Goal: Information Seeking & Learning: Find specific fact

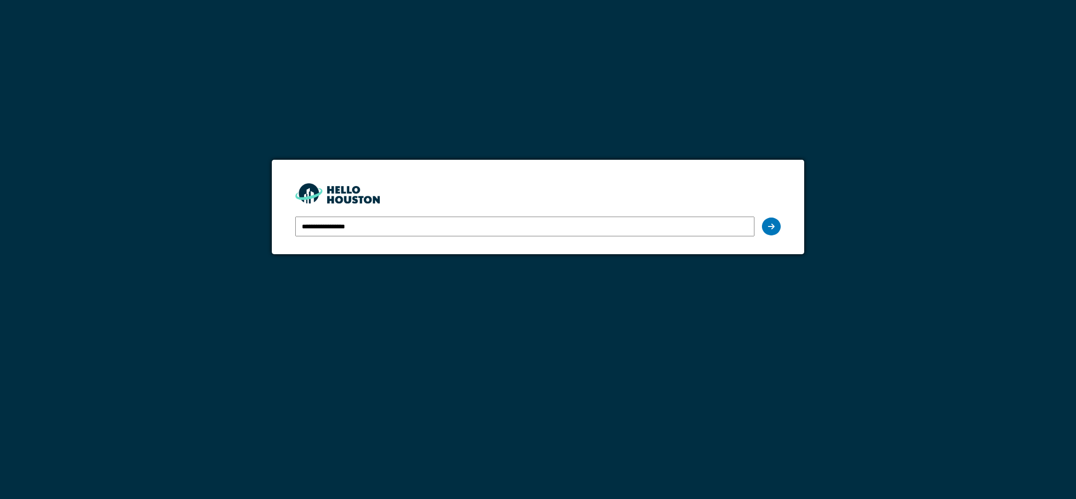
click at [391, 218] on input "**********" at bounding box center [524, 226] width 459 height 20
click at [769, 226] on icon at bounding box center [771, 227] width 7 height 8
click at [780, 226] on div at bounding box center [771, 226] width 19 height 18
click at [772, 229] on icon at bounding box center [771, 227] width 7 height 8
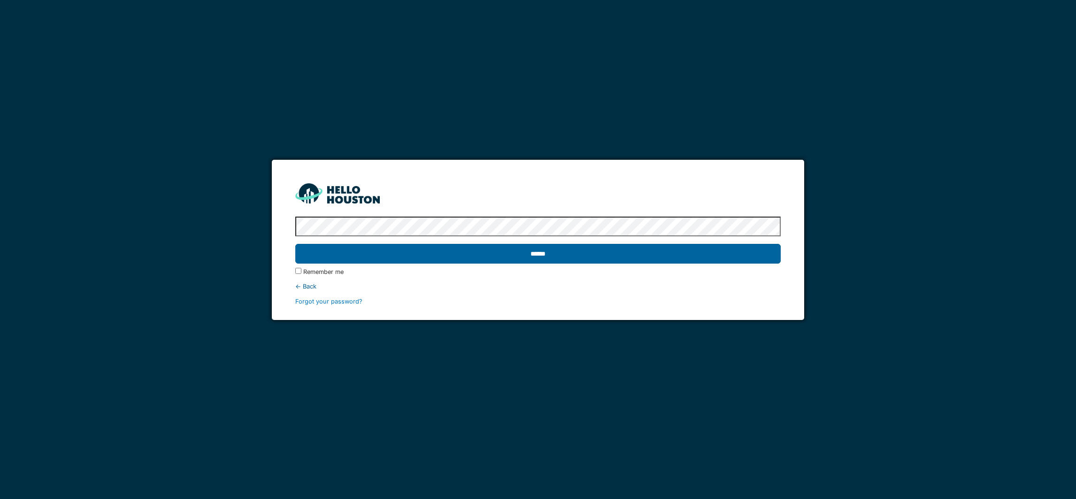
click at [547, 256] on input "******" at bounding box center [537, 254] width 485 height 20
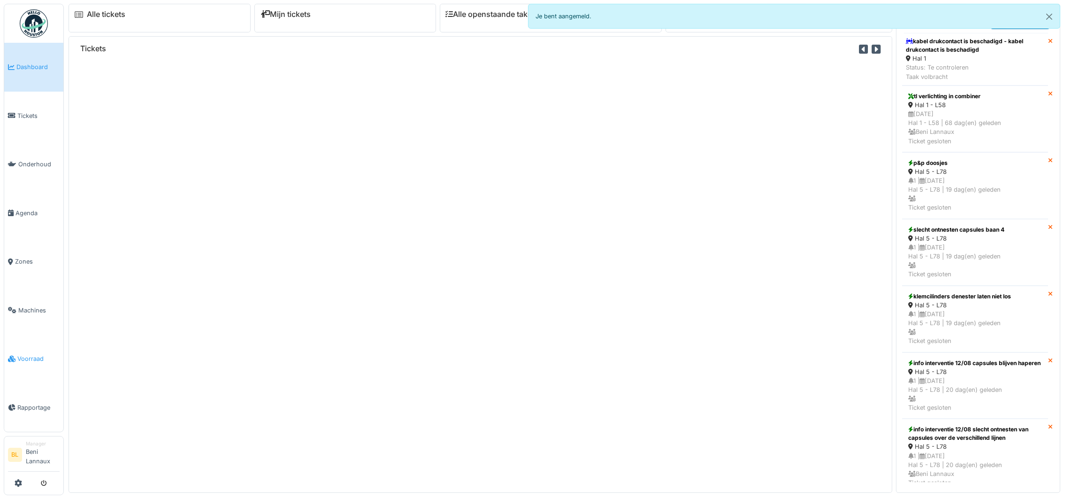
click at [21, 361] on span "Voorraad" at bounding box center [38, 358] width 42 height 9
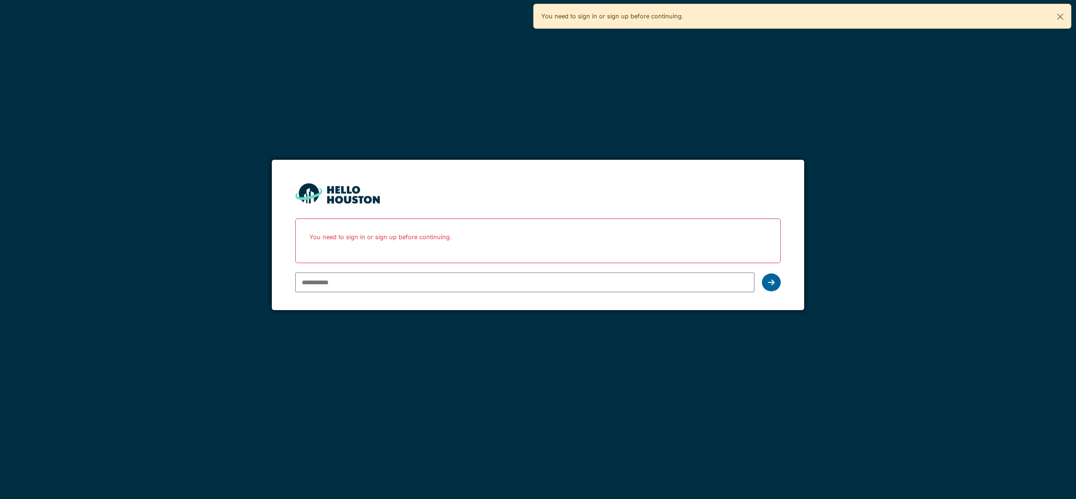
type input "**********"
click at [773, 282] on icon at bounding box center [771, 282] width 7 height 8
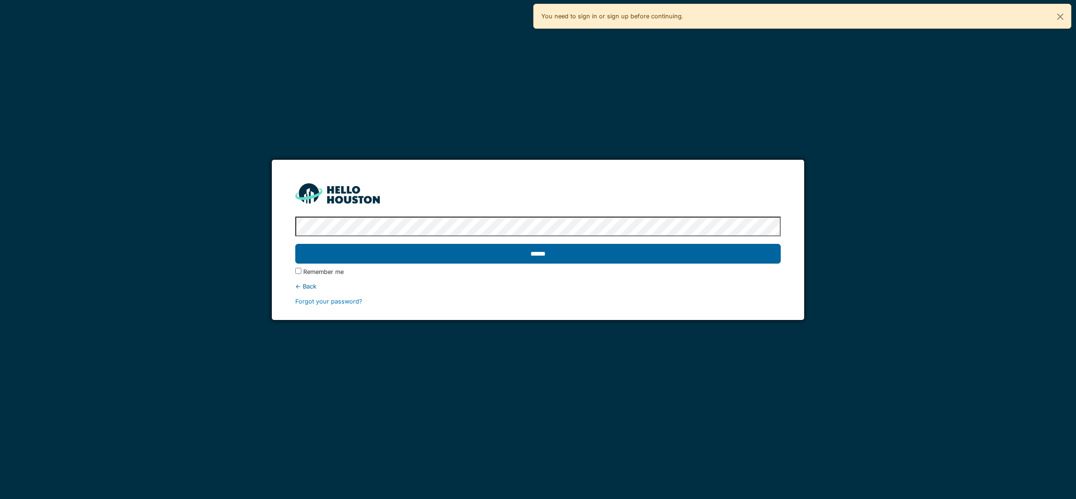
click at [550, 253] on input "******" at bounding box center [537, 254] width 485 height 20
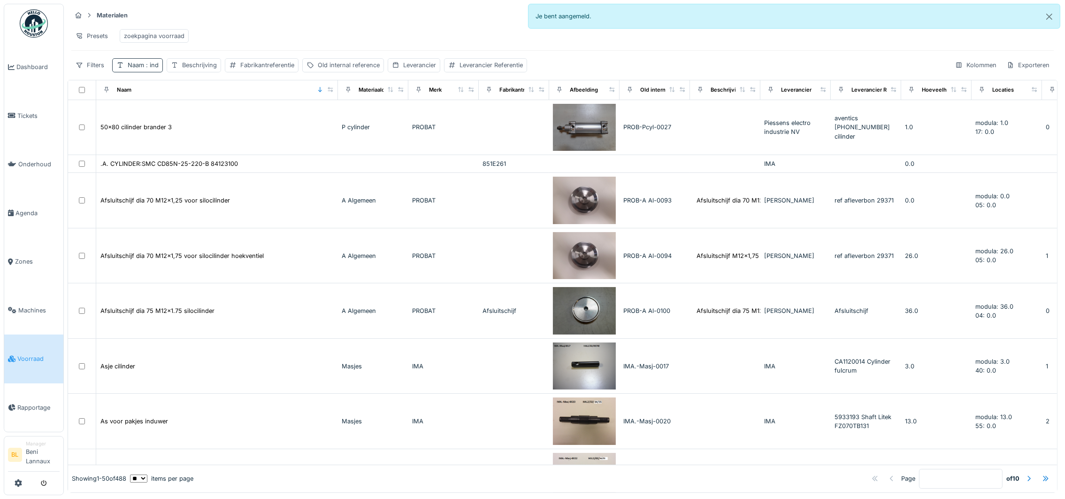
click at [138, 69] on div "Naam : ind" at bounding box center [143, 65] width 31 height 9
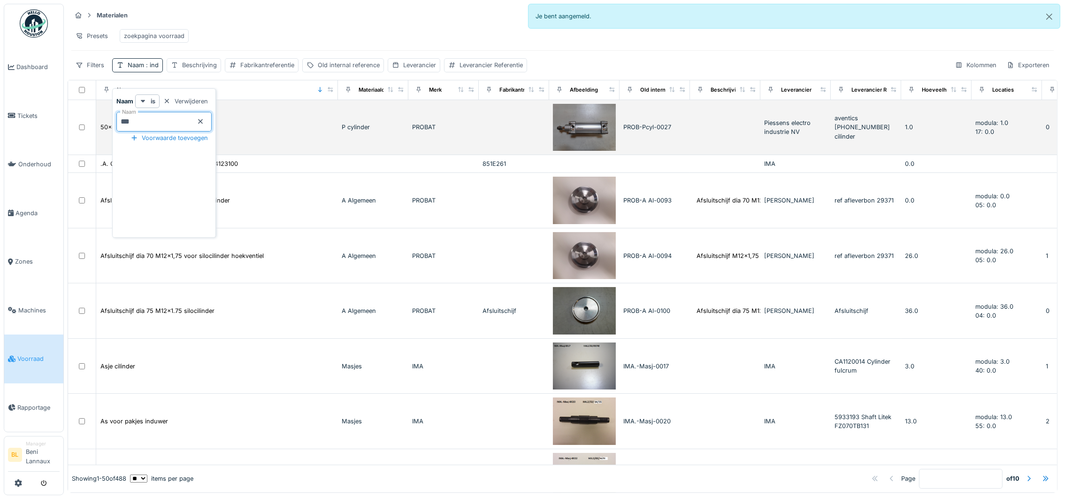
drag, startPoint x: 160, startPoint y: 127, endPoint x: 105, endPoint y: 128, distance: 55.4
click at [105, 128] on body "Dashboard Tickets Onderhoud Agenda Zones Machines Voorraad Rapportage BL Manage…" at bounding box center [532, 249] width 1065 height 499
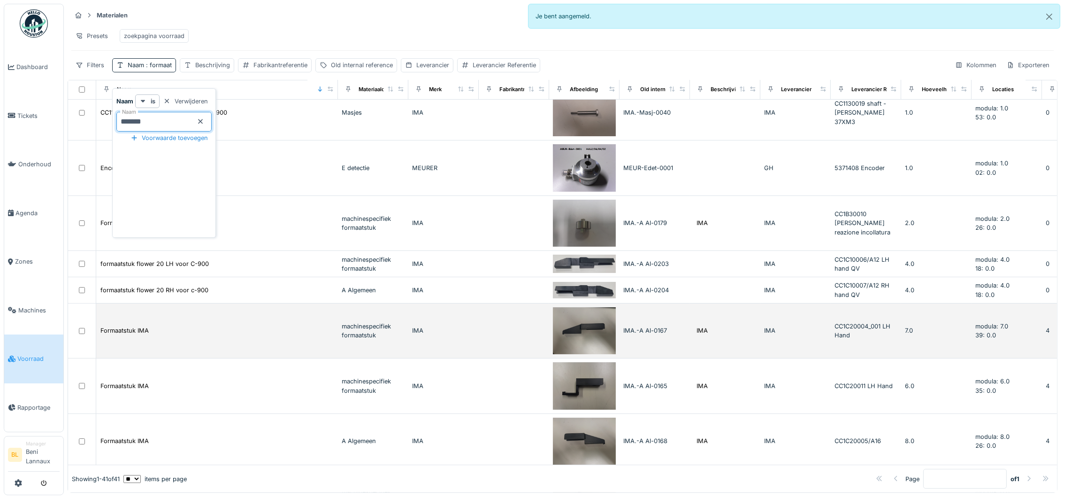
scroll to position [211, 0]
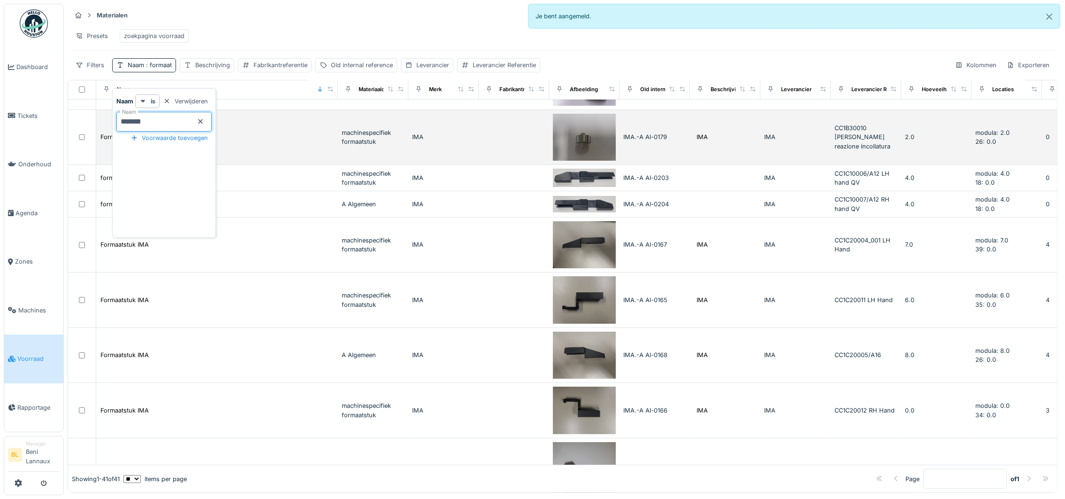
drag, startPoint x: 174, startPoint y: 119, endPoint x: 244, endPoint y: 126, distance: 70.3
click at [179, 124] on input "*******" at bounding box center [163, 122] width 95 height 20
type input "*"
type input "*****"
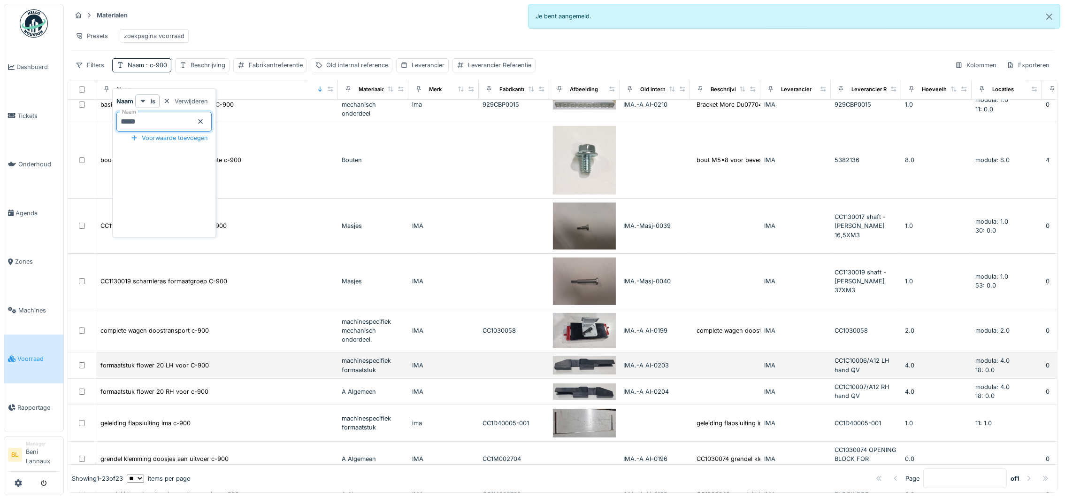
scroll to position [0, 0]
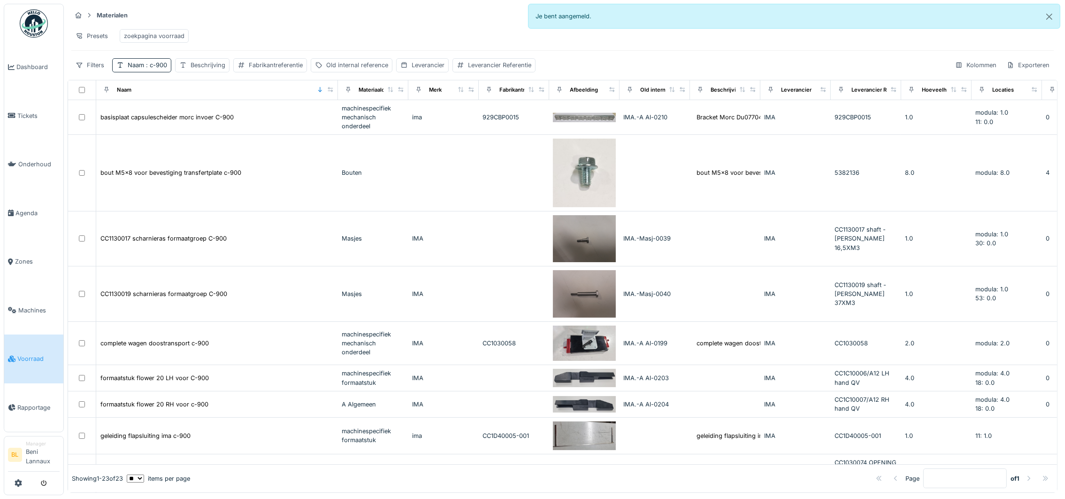
click at [322, 25] on div "Presets zoekpagina voorraad" at bounding box center [562, 35] width 982 height 21
click at [150, 69] on span ": c-900" at bounding box center [155, 64] width 23 height 7
drag, startPoint x: 160, startPoint y: 119, endPoint x: 73, endPoint y: 111, distance: 87.2
click at [99, 120] on body "Dashboard Tickets Onderhoud Agenda Zones Machines Voorraad Rapportage BL Manage…" at bounding box center [532, 249] width 1065 height 499
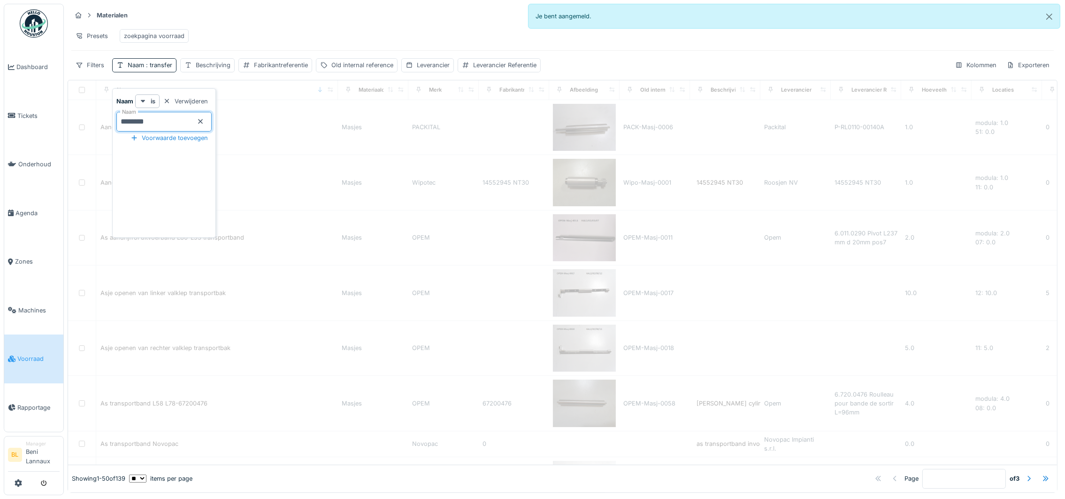
type input "********"
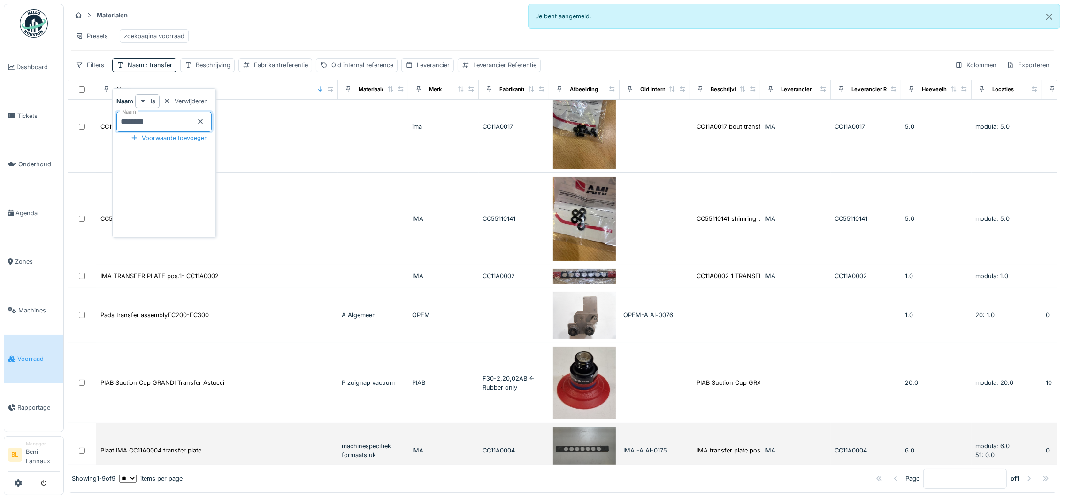
scroll to position [211, 0]
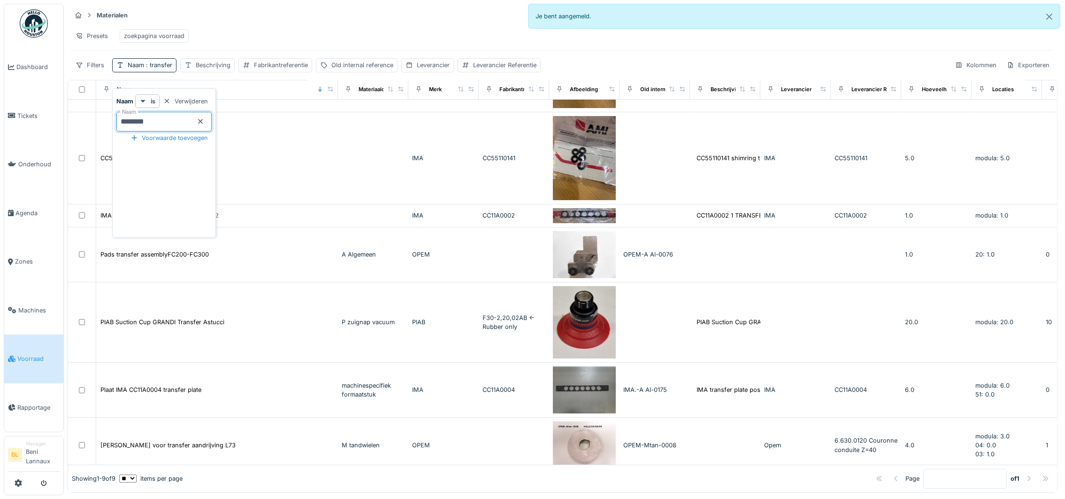
click at [255, 20] on div "Materialen Bestellingen Offertes Materiaalaanvragen Materiaal leveranciers Mate…" at bounding box center [562, 15] width 982 height 15
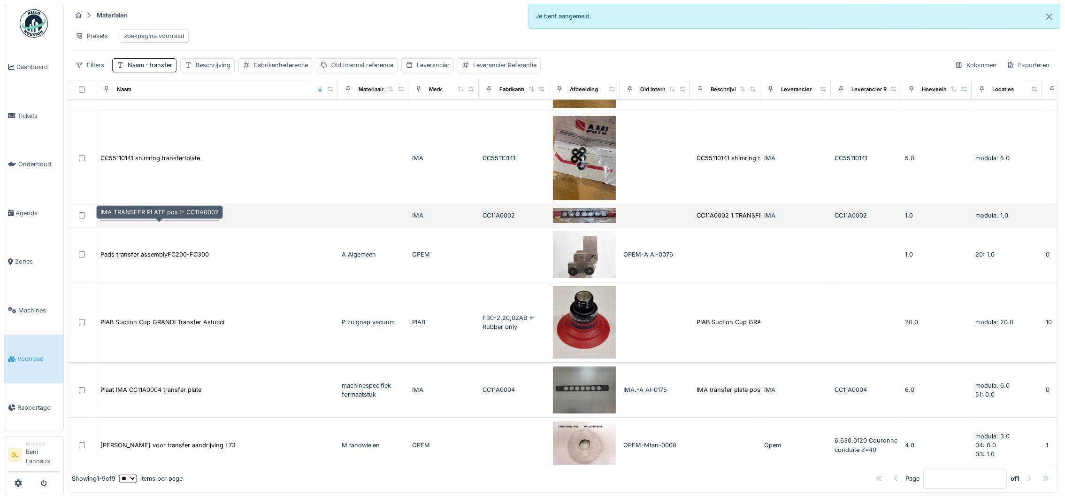
click at [151, 220] on div "IMA TRANSFER PLATE pos.1- CC11A0002" at bounding box center [159, 215] width 118 height 9
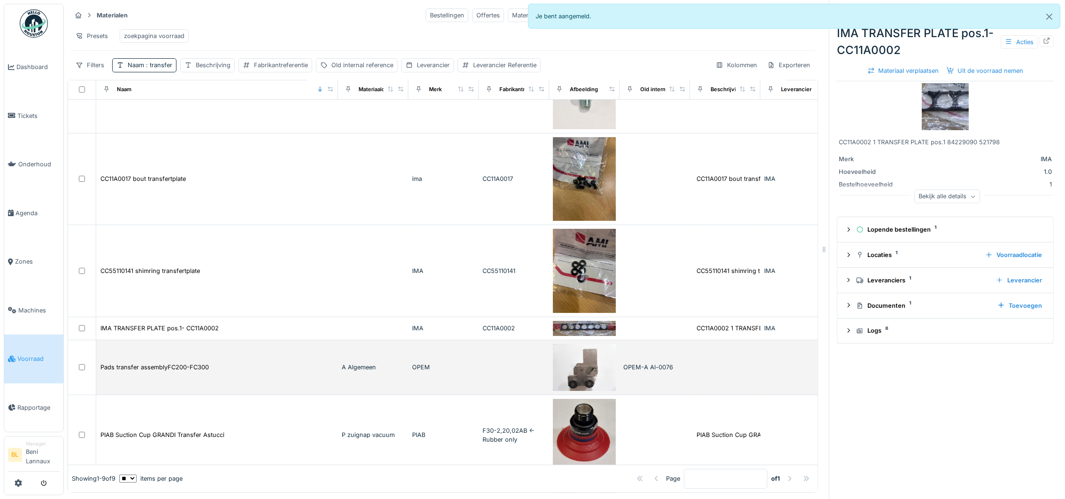
scroll to position [183, 0]
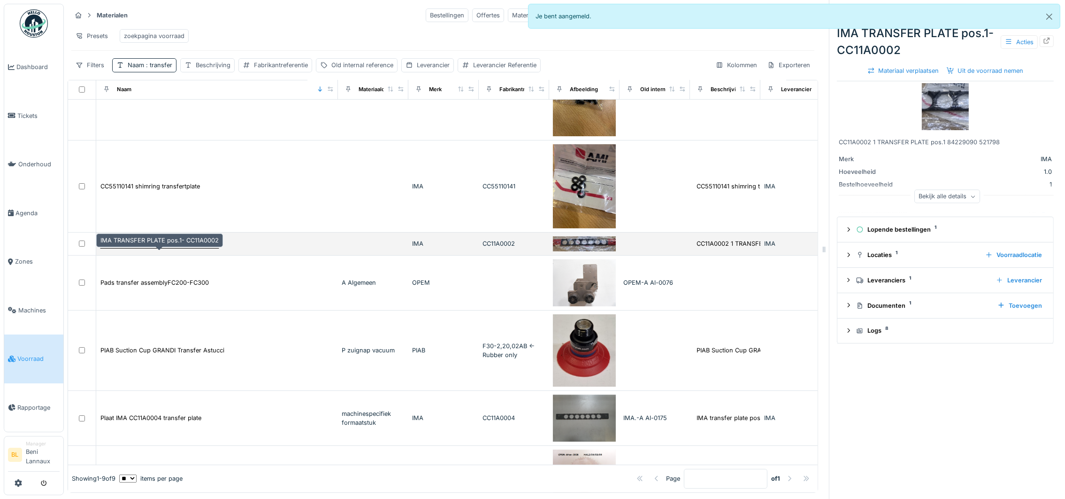
click at [162, 245] on div "IMA TRANSFER PLATE pos.1- CC11A0002" at bounding box center [159, 243] width 118 height 9
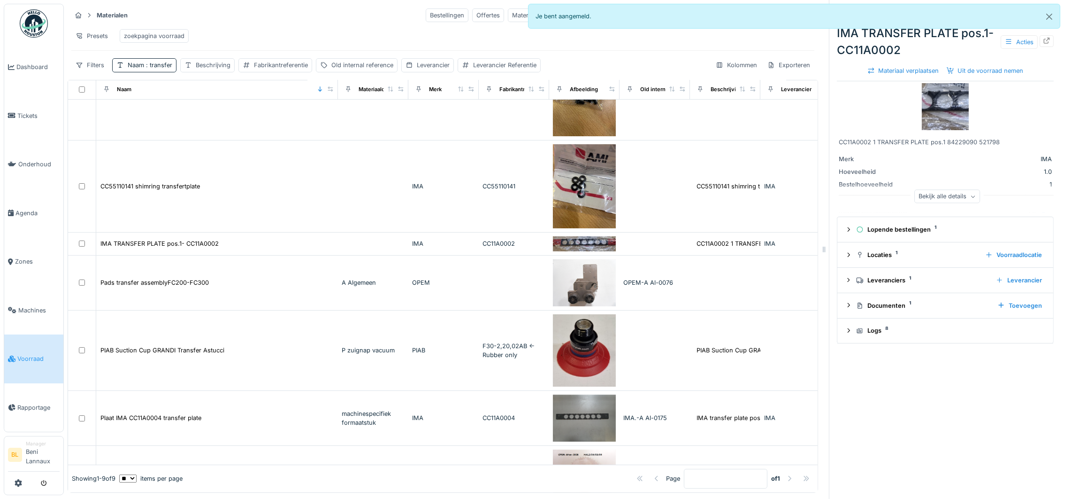
click at [936, 99] on img at bounding box center [945, 106] width 47 height 47
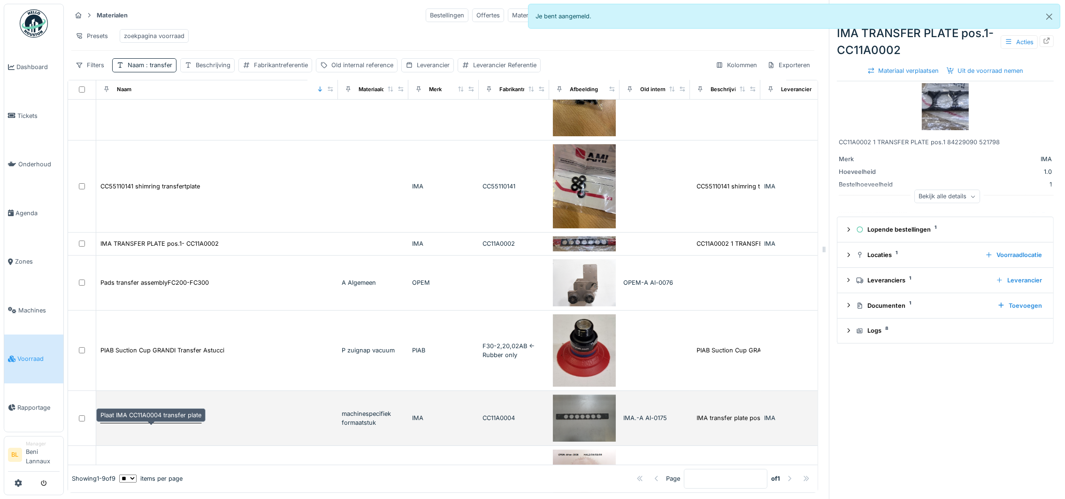
click at [178, 417] on div "Plaat IMA CC11A0004 transfer plate" at bounding box center [150, 417] width 101 height 9
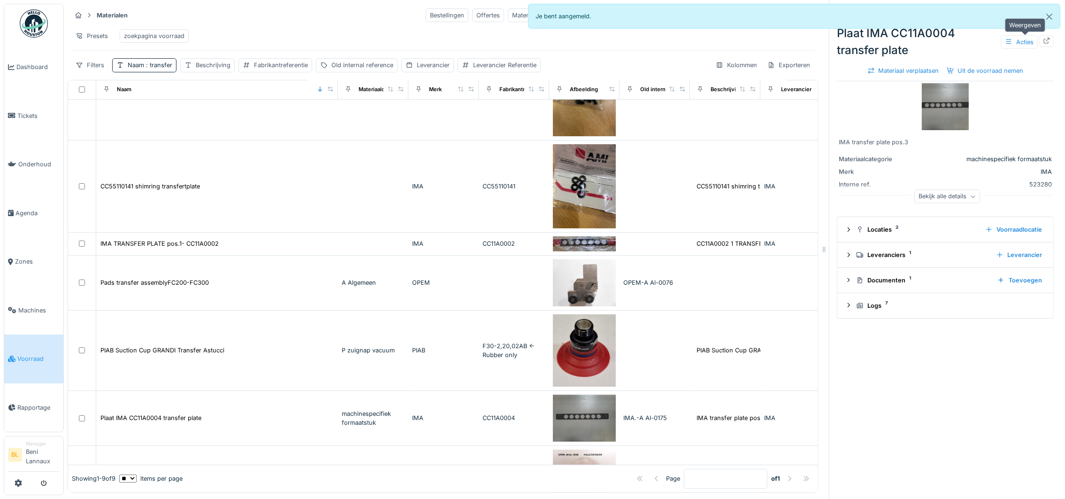
click at [1044, 41] on icon at bounding box center [1047, 41] width 6 height 6
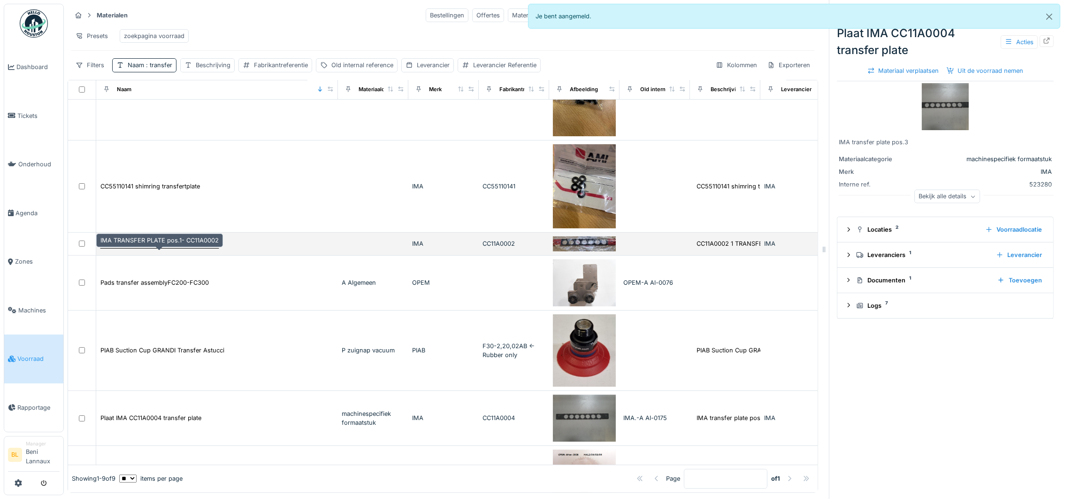
click at [156, 248] on div "IMA TRANSFER PLATE pos.1- CC11A0002" at bounding box center [159, 243] width 118 height 9
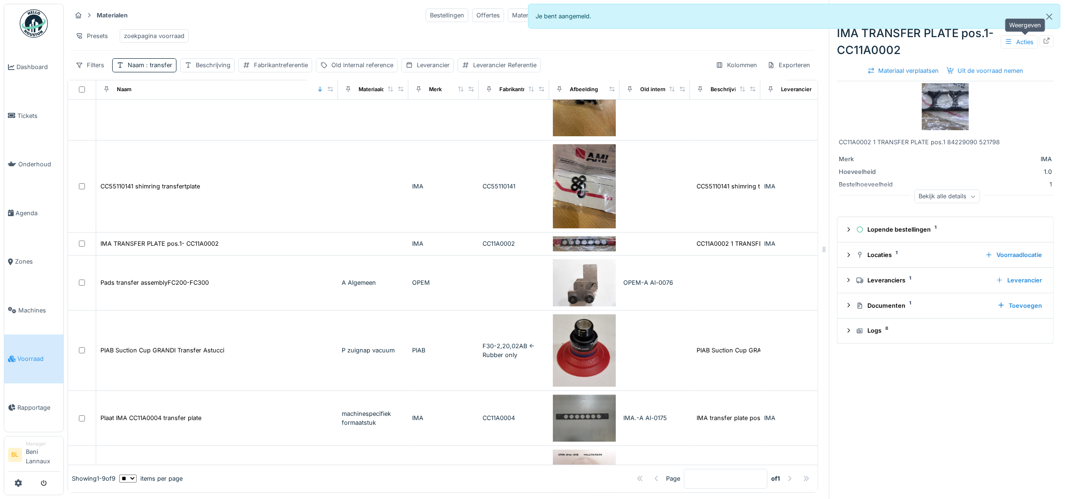
click at [1040, 42] on div at bounding box center [1047, 41] width 14 height 12
click at [271, 69] on div "Fabrikantreferentie" at bounding box center [281, 65] width 54 height 9
click at [281, 122] on label "Fabrikantreferentie" at bounding box center [281, 120] width 70 height 11
click at [281, 122] on input "Fabrikantreferentie" at bounding box center [310, 122] width 135 height 20
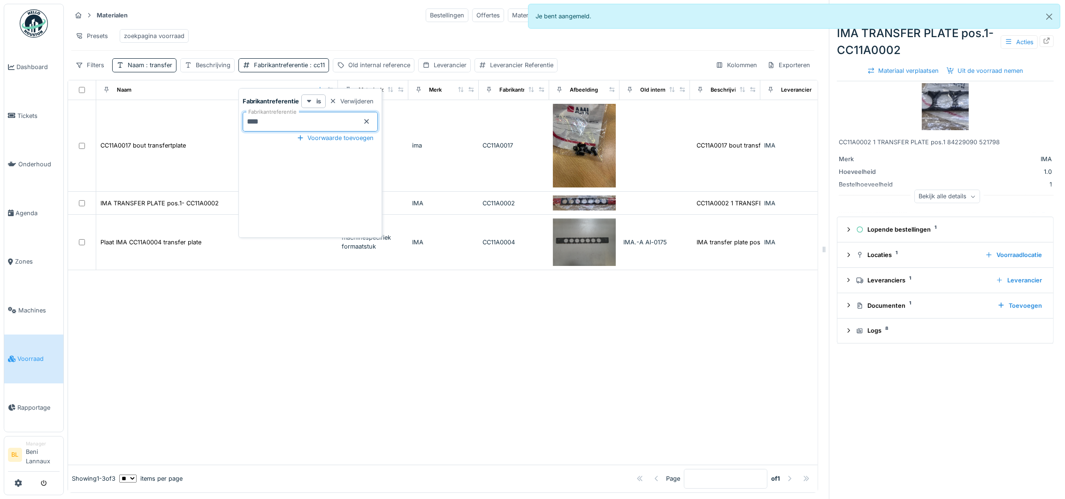
type input "*****"
click at [286, 69] on div "Fabrikantreferentie : cc11a" at bounding box center [291, 65] width 74 height 9
click at [163, 69] on span ": transfer" at bounding box center [158, 64] width 28 height 7
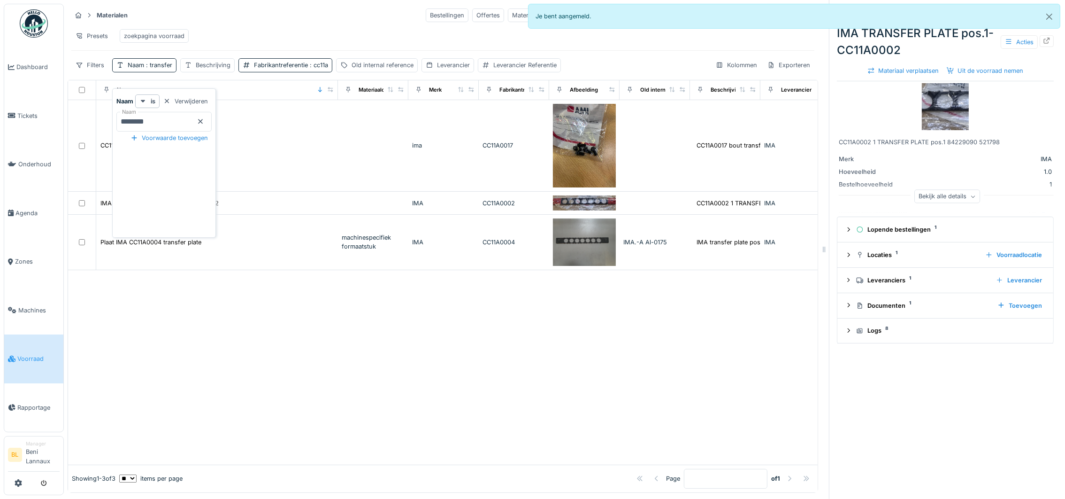
click at [204, 120] on icon at bounding box center [201, 121] width 8 height 6
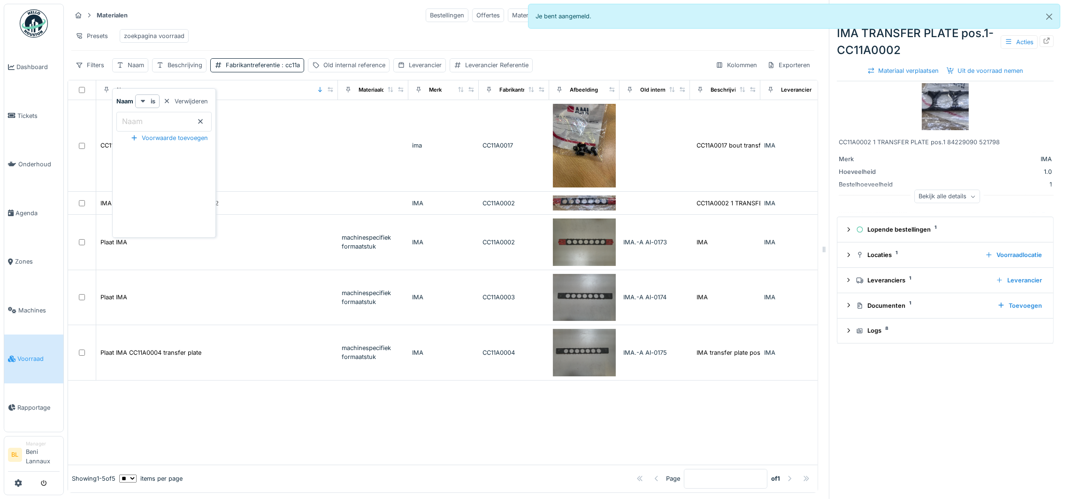
click at [292, 33] on div "Presets zoekpagina voorraad" at bounding box center [442, 35] width 743 height 21
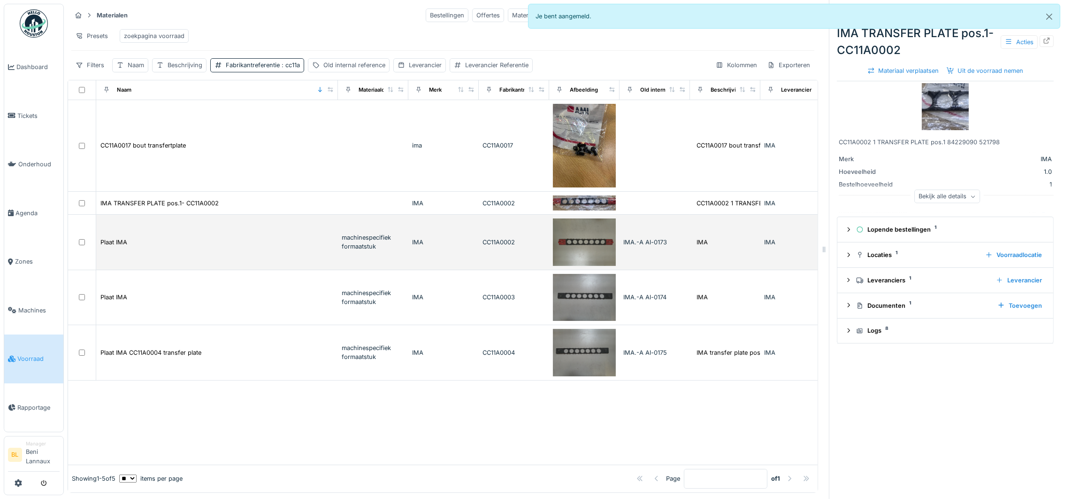
click at [139, 247] on div "Plaat IMA" at bounding box center [217, 242] width 234 height 10
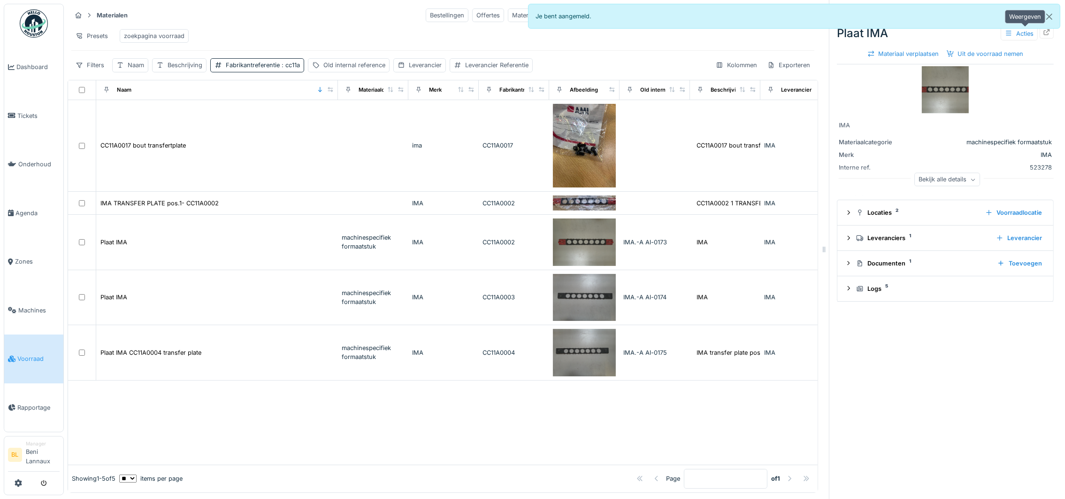
click at [1044, 31] on icon at bounding box center [1047, 32] width 6 height 6
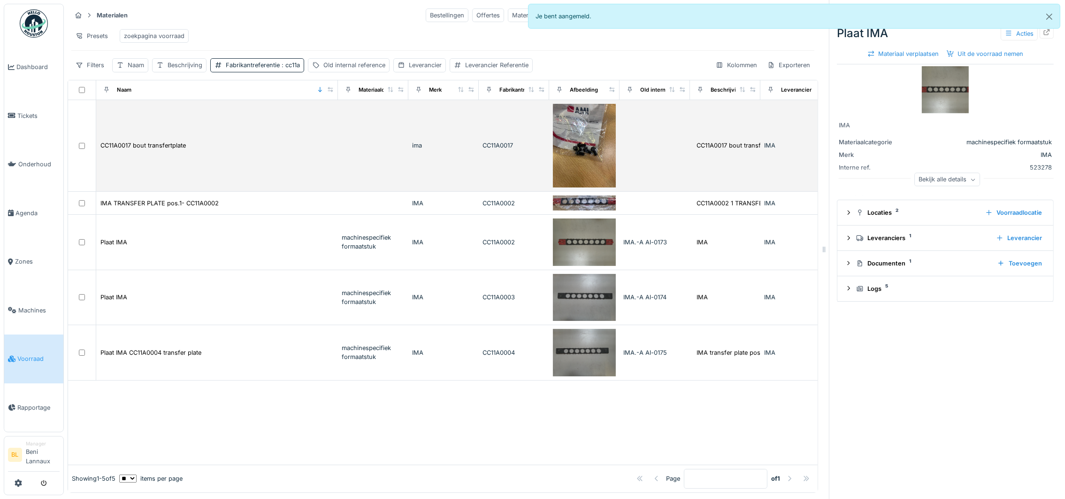
click at [583, 164] on img at bounding box center [584, 146] width 63 height 84
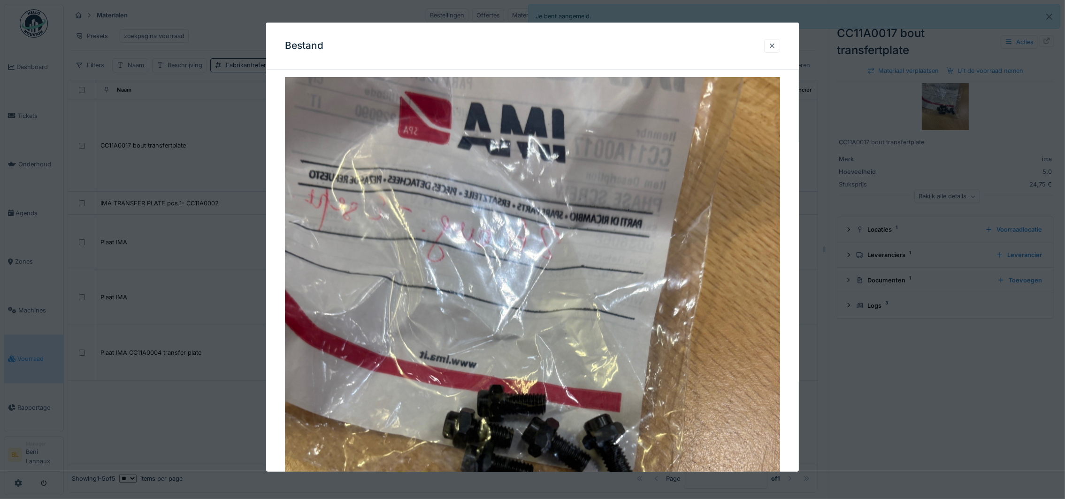
click at [773, 45] on div at bounding box center [772, 45] width 8 height 9
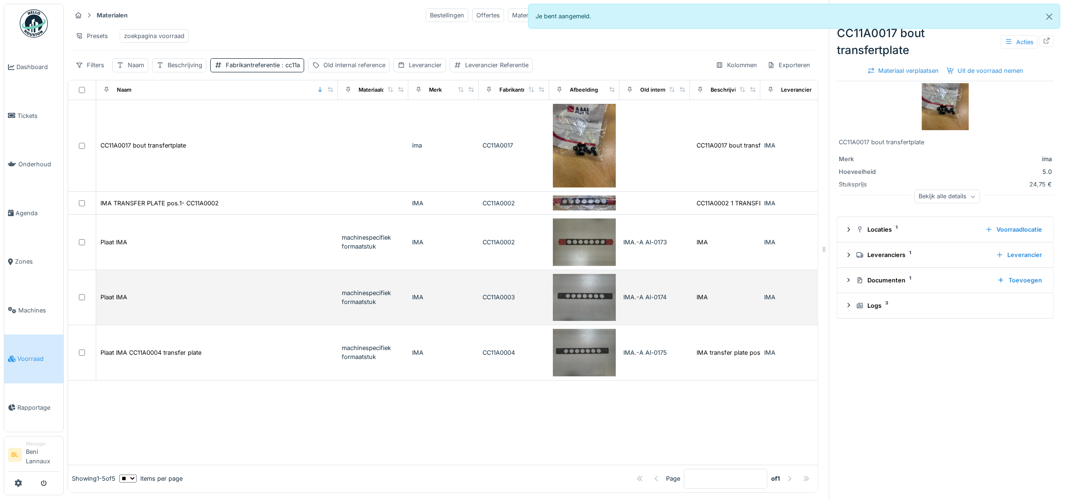
click at [136, 302] on div "Plaat IMA" at bounding box center [217, 297] width 234 height 10
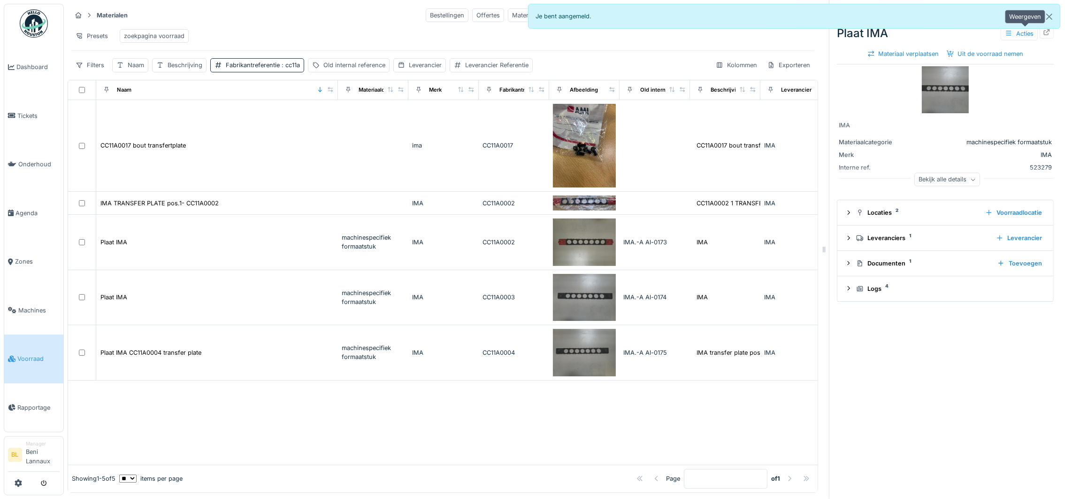
click at [1043, 33] on icon at bounding box center [1047, 32] width 8 height 6
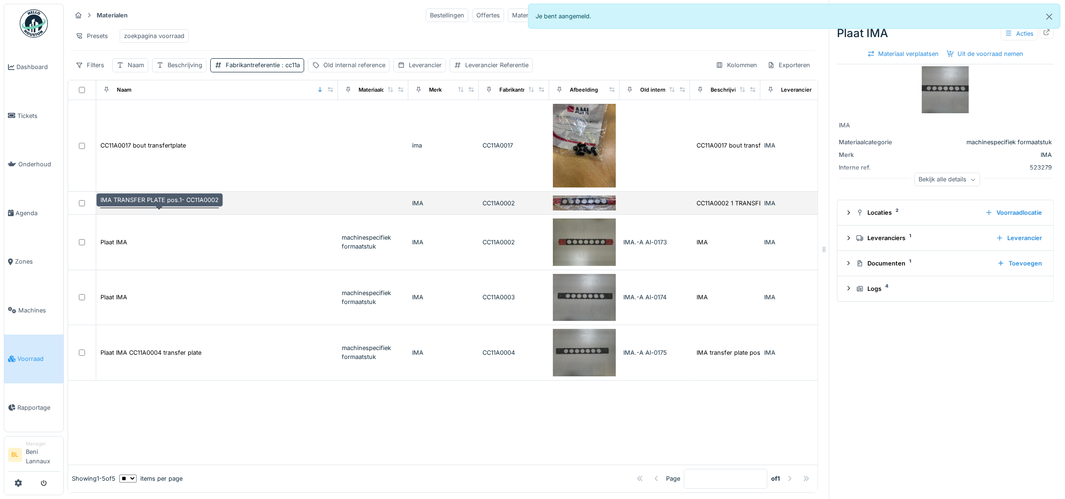
click at [174, 207] on div "IMA TRANSFER PLATE pos.1- CC11A0002" at bounding box center [159, 203] width 118 height 9
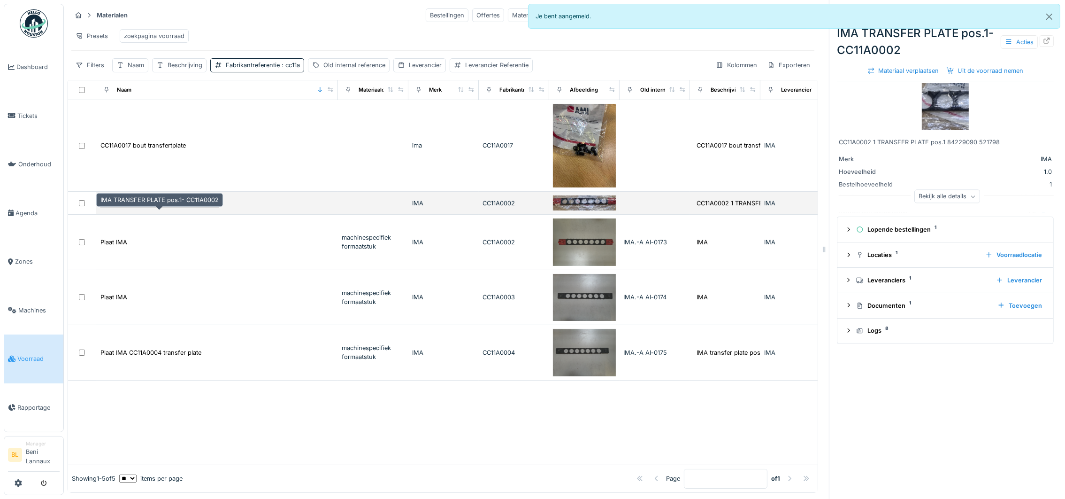
click at [191, 207] on div "IMA TRANSFER PLATE pos.1- CC11A0002" at bounding box center [159, 203] width 118 height 9
click at [261, 208] on div "IMA TRANSFER PLATE pos.1- CC11A0002" at bounding box center [217, 203] width 234 height 10
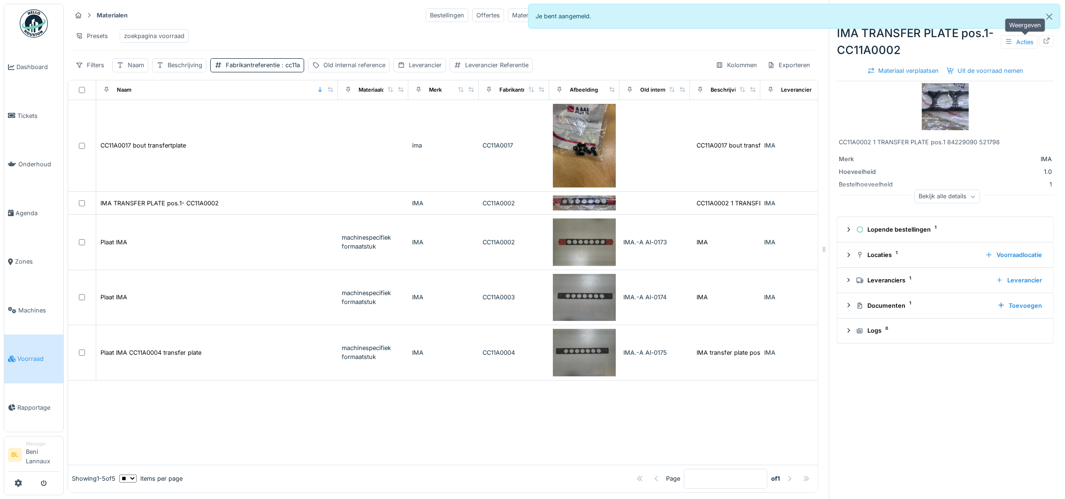
click at [1043, 43] on icon at bounding box center [1047, 41] width 8 height 6
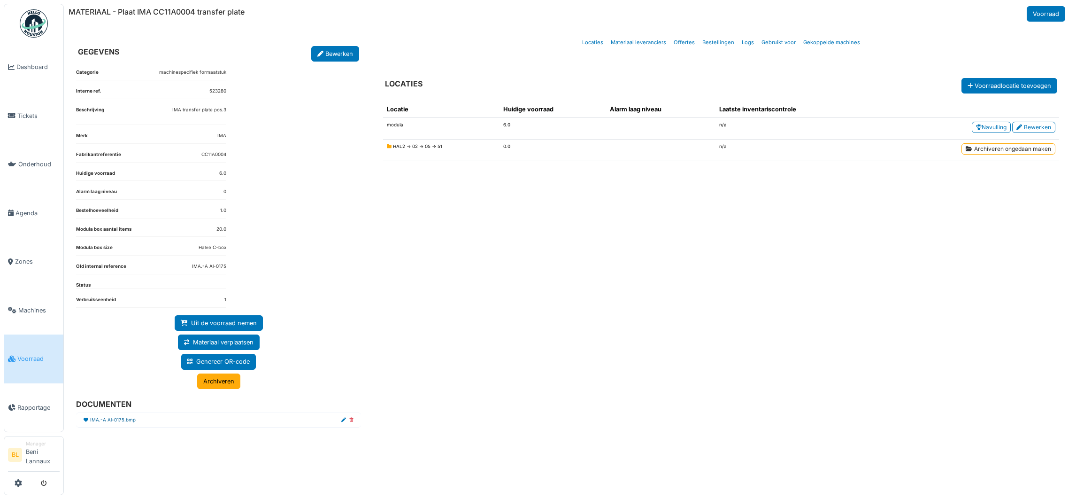
click at [100, 420] on link "IMA.-A Al-0175.bmp" at bounding box center [113, 419] width 46 height 7
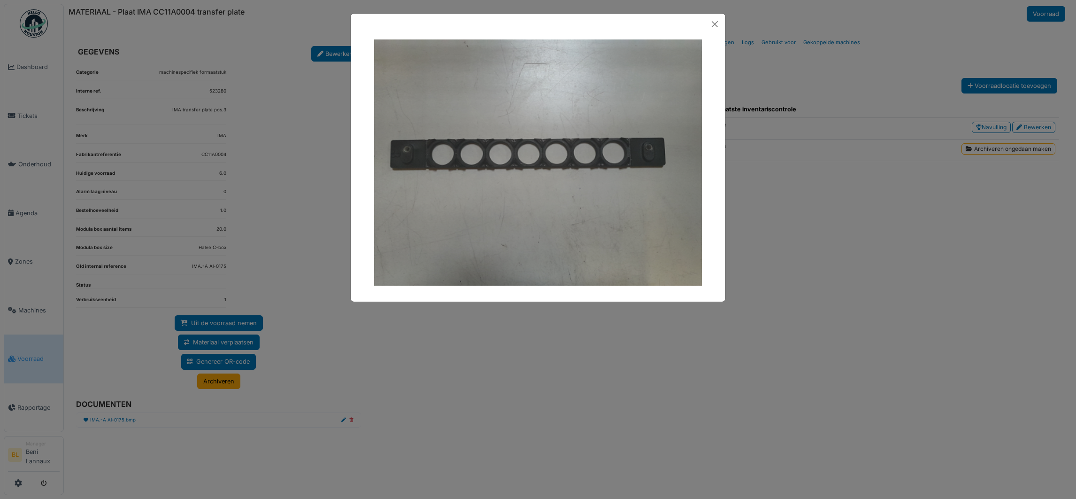
click at [628, 152] on img at bounding box center [538, 162] width 328 height 246
click at [714, 21] on button "Close" at bounding box center [715, 24] width 14 height 14
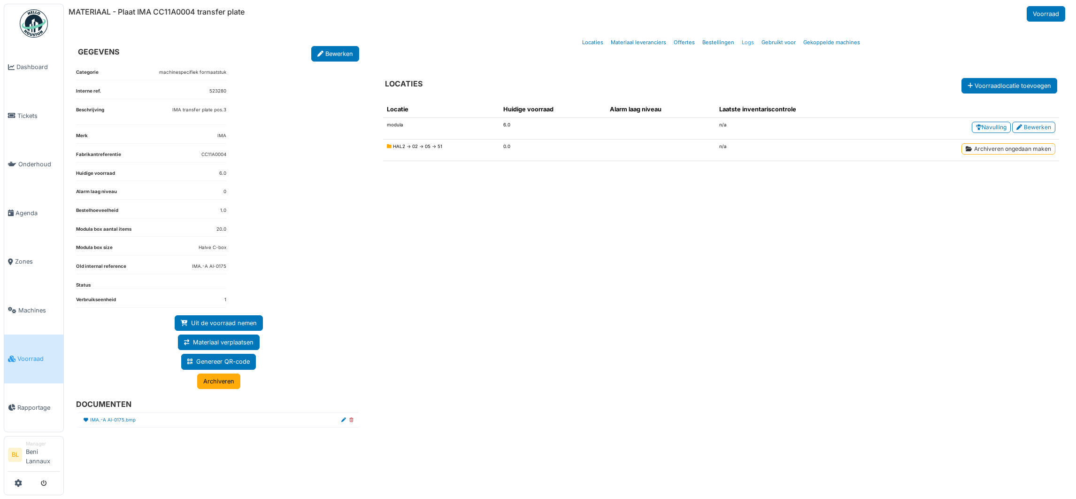
click at [750, 38] on link "Logs" at bounding box center [748, 42] width 20 height 22
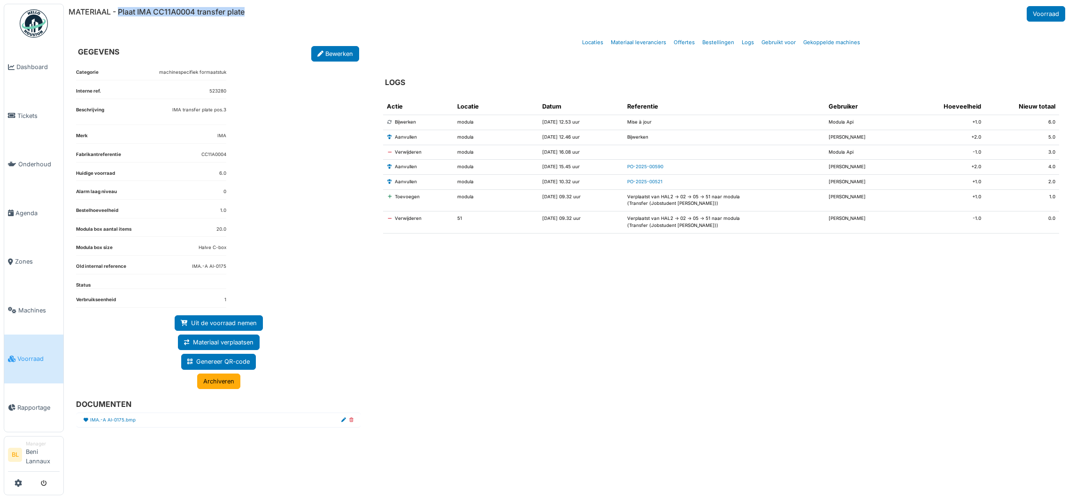
drag, startPoint x: 118, startPoint y: 12, endPoint x: 250, endPoint y: 15, distance: 131.9
click at [250, 15] on div "MATERIAAL - Plaat IMA CC11A0004 transfer plate Voorraad" at bounding box center [568, 13] width 999 height 15
copy h6 "Plaat IMA CC11A0004 transfer plate"
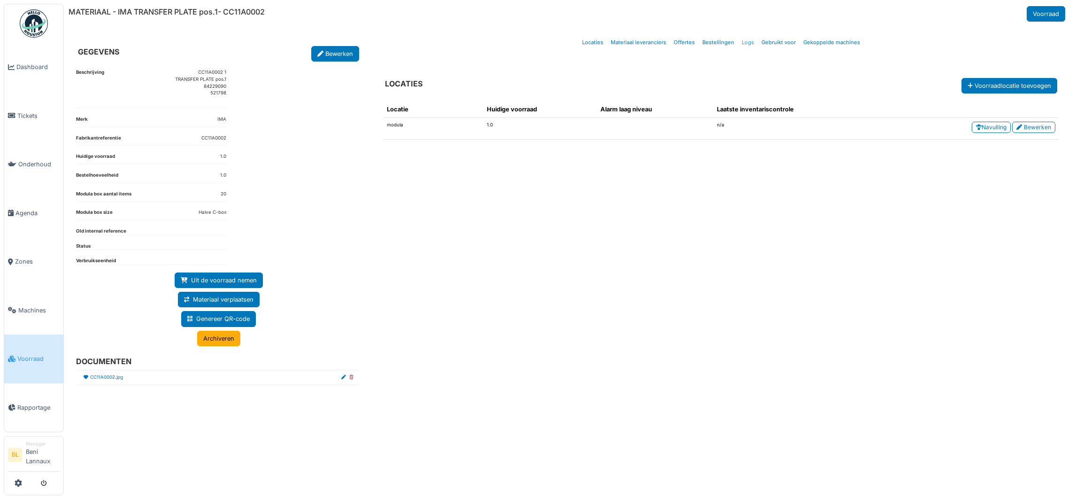
click at [748, 44] on link "Logs" at bounding box center [748, 42] width 20 height 22
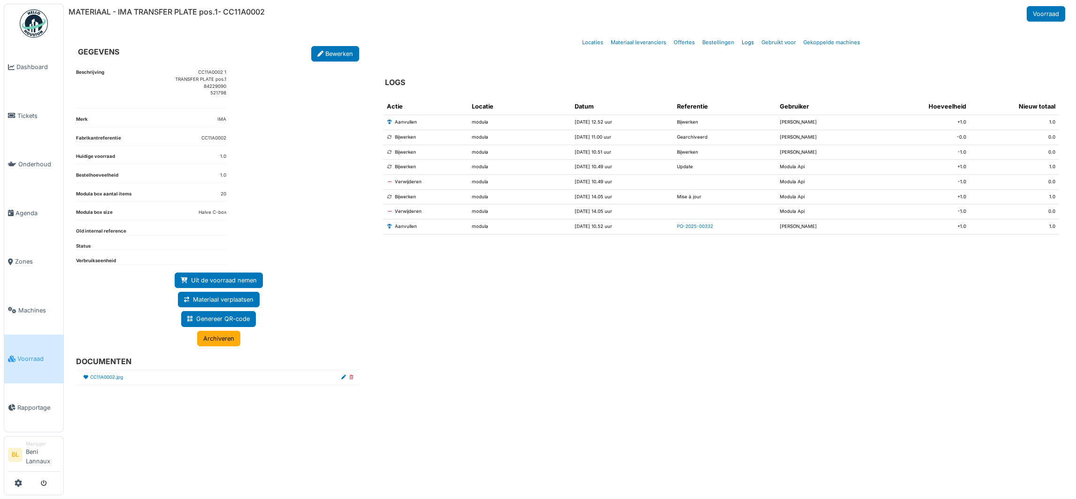
click at [747, 42] on link "Logs" at bounding box center [748, 42] width 20 height 22
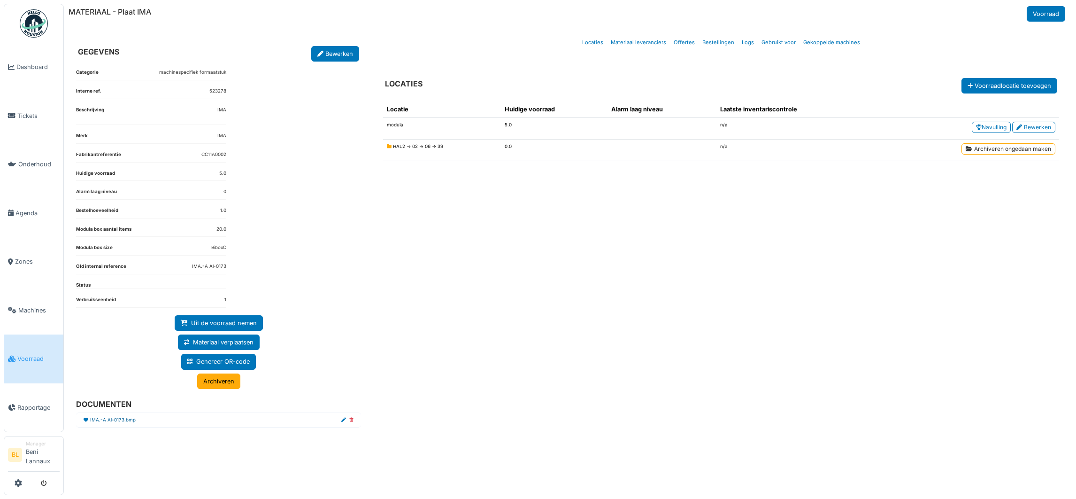
click at [114, 419] on link "IMA.-A Al-0173.bmp" at bounding box center [113, 419] width 46 height 7
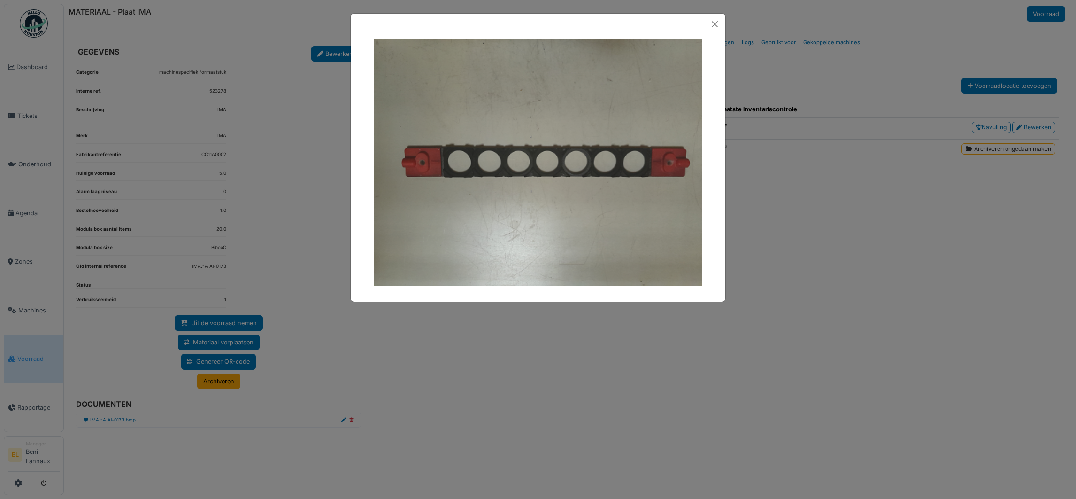
click at [557, 150] on img at bounding box center [538, 162] width 328 height 246
click at [713, 25] on button "Close" at bounding box center [715, 24] width 14 height 14
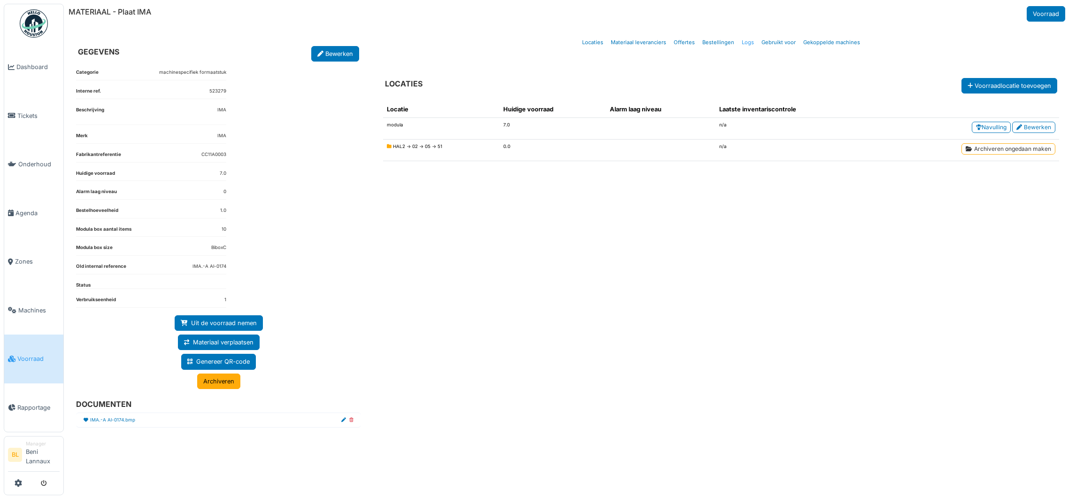
click at [747, 41] on link "Logs" at bounding box center [748, 42] width 20 height 22
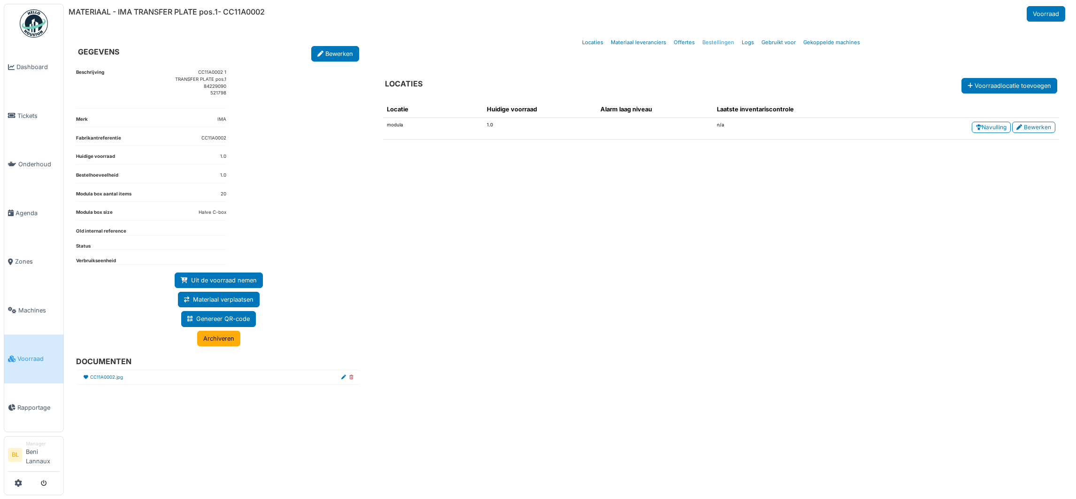
click at [714, 43] on link "Bestellingen" at bounding box center [717, 42] width 39 height 22
select select "***"
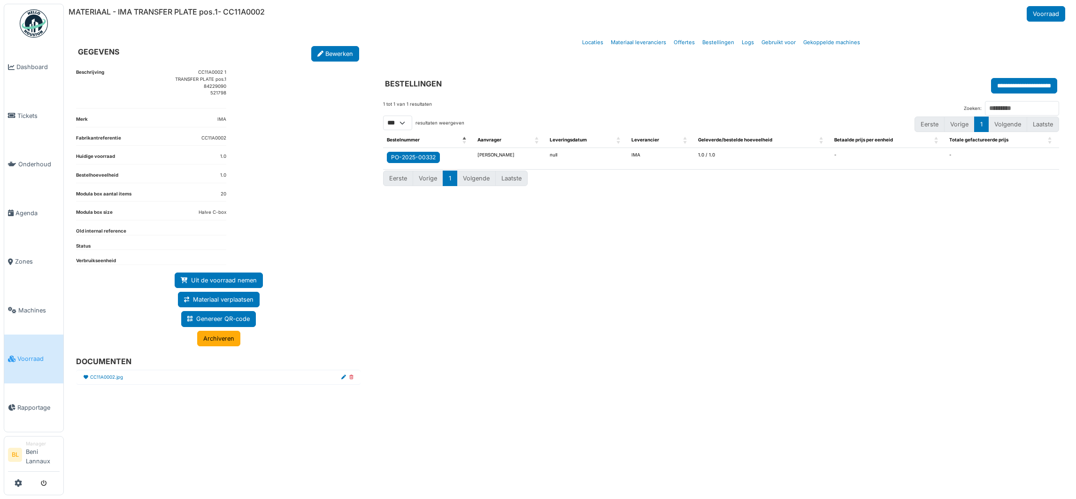
click at [416, 159] on div "PO-2025-00332" at bounding box center [413, 157] width 45 height 8
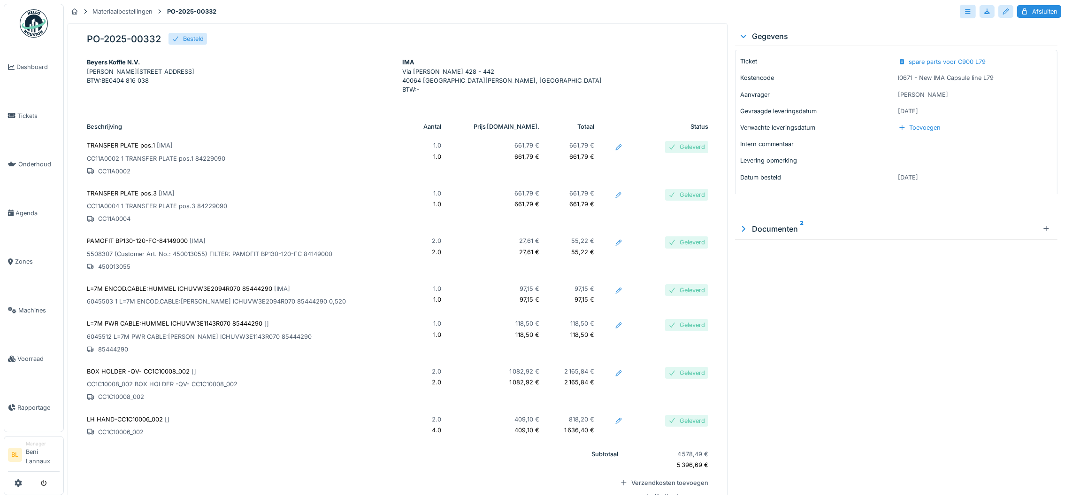
click at [127, 217] on p "CC11A0004" at bounding box center [244, 218] width 315 height 9
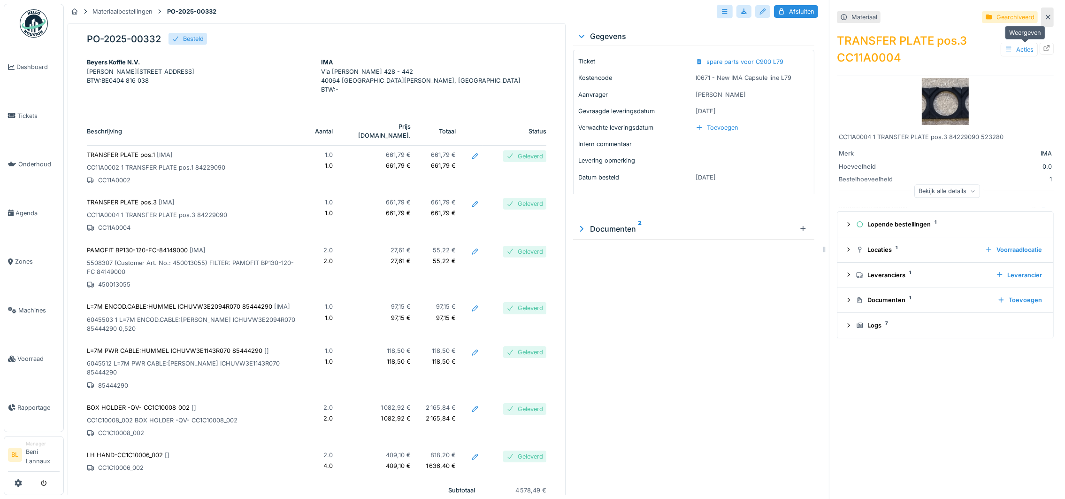
click at [1043, 46] on icon at bounding box center [1047, 48] width 8 height 6
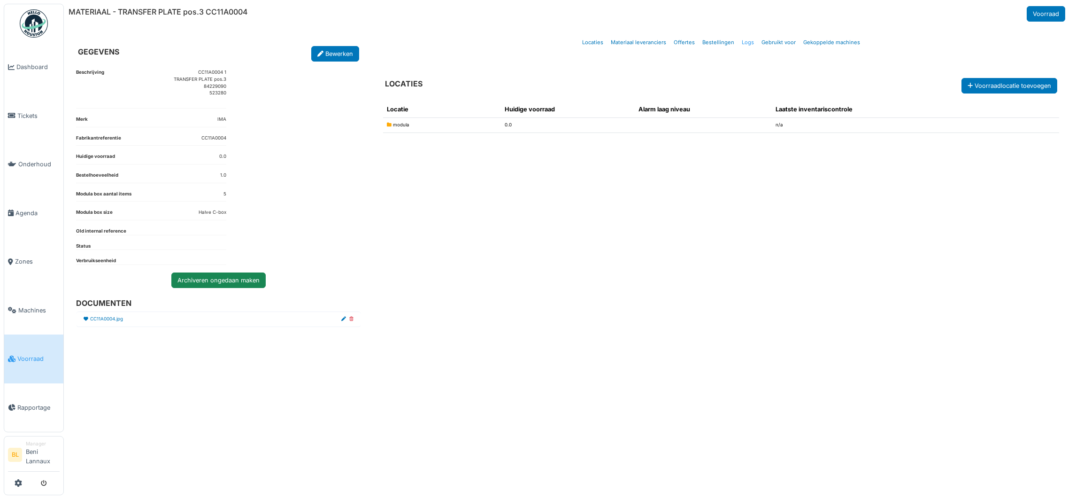
click at [748, 45] on link "Logs" at bounding box center [748, 42] width 20 height 22
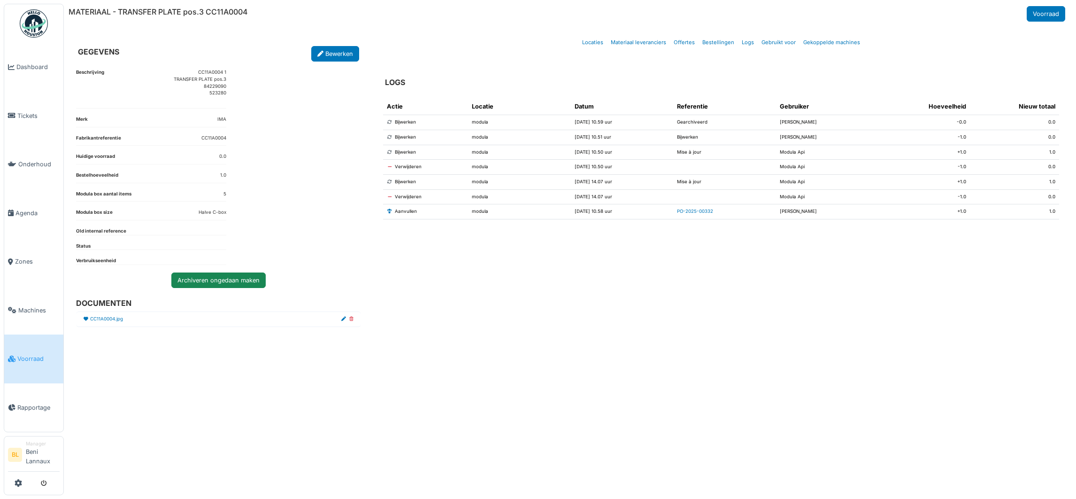
click at [709, 350] on div "Actie Locatie Datum Referentie Gebruiker Hoeveelheid Nieuw totaal Bijwerken mod…" at bounding box center [721, 284] width 691 height 386
